Goal: Information Seeking & Learning: Check status

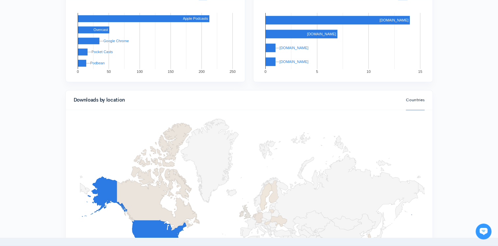
scroll to position [395, 0]
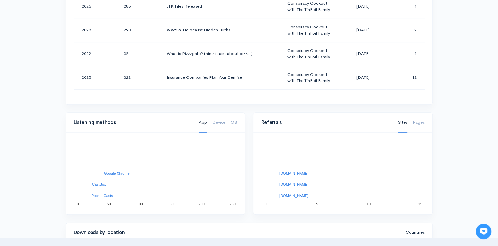
scroll to position [231, 0]
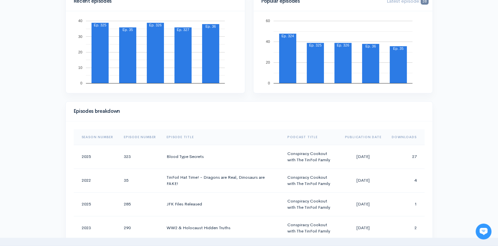
click at [401, 137] on th "Downloads" at bounding box center [406, 137] width 38 height 16
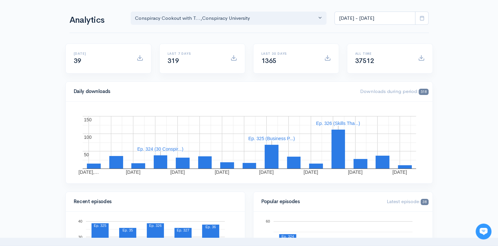
scroll to position [0, 0]
